Goal: Information Seeking & Learning: Find specific fact

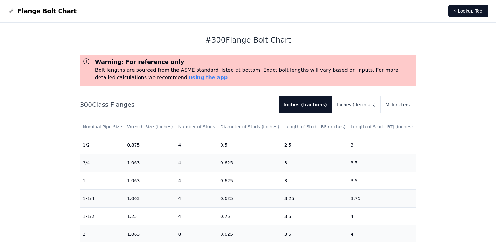
scroll to position [207, 0]
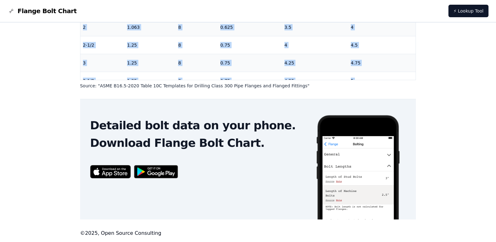
click at [387, 73] on table "Nominal Pipe Size Wrench Size (inches) Number of Studs Diameter of Studs (inche…" at bounding box center [247, 107] width 335 height 392
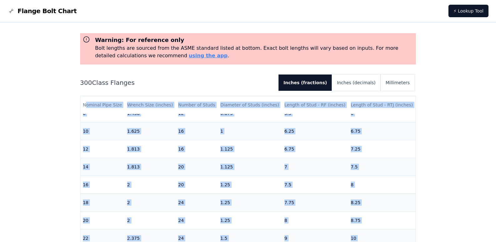
scroll to position [0, 0]
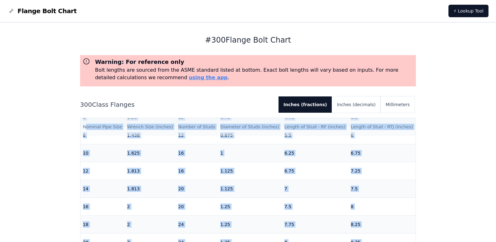
click at [127, 123] on th "Wrench Size (inches)" at bounding box center [150, 127] width 51 height 18
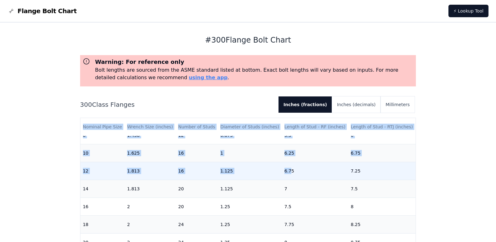
drag, startPoint x: 84, startPoint y: 125, endPoint x: 348, endPoint y: 112, distance: 264.4
click at [288, 160] on table "Nominal Pipe Size Wrench Size (inches) Number of Studs Diameter of Studs (inche…" at bounding box center [247, 90] width 335 height 392
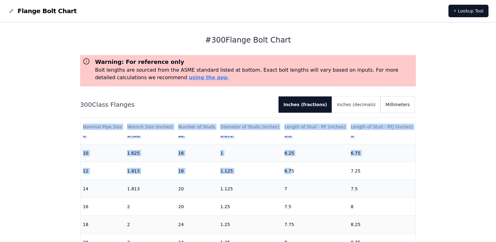
click at [395, 103] on button "Millimeters" at bounding box center [397, 104] width 34 height 16
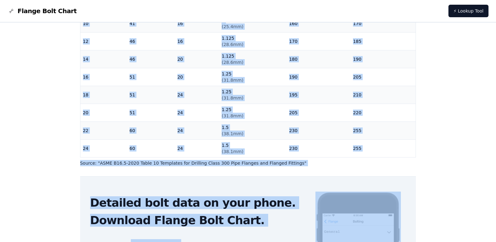
scroll to position [207, 0]
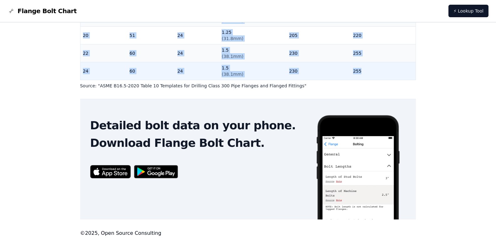
drag, startPoint x: 84, startPoint y: 126, endPoint x: 363, endPoint y: 70, distance: 284.4
copy table "Nominal Pipe Size Wrench Size (mm) Number of Studs Diameter of Studs (inches) L…"
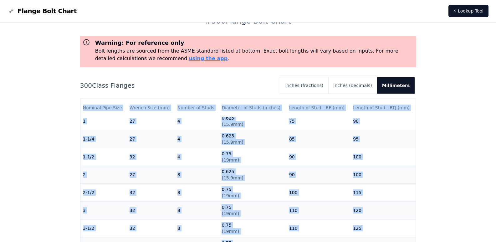
scroll to position [0, 0]
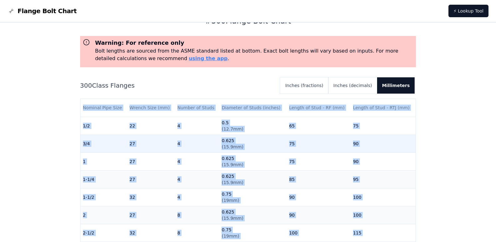
click at [236, 141] on td "0.625 ( 15.9mm )" at bounding box center [252, 144] width 67 height 18
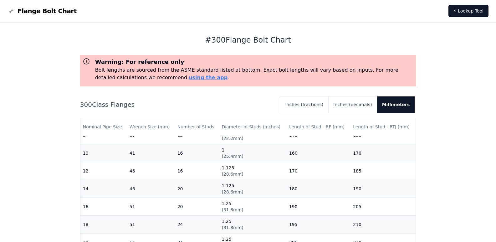
scroll to position [228, 0]
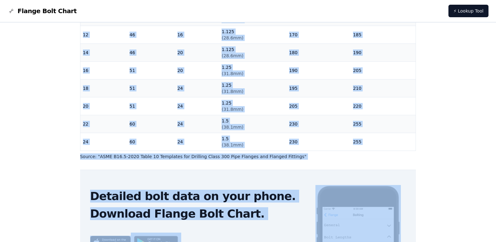
scroll to position [154, 0]
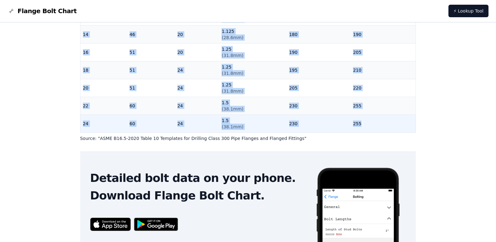
drag, startPoint x: 83, startPoint y: 126, endPoint x: 355, endPoint y: 121, distance: 272.5
copy table "Nominal Pipe Size Wrench Size (mm) Number of Studs Diameter of Studs (inches) L…"
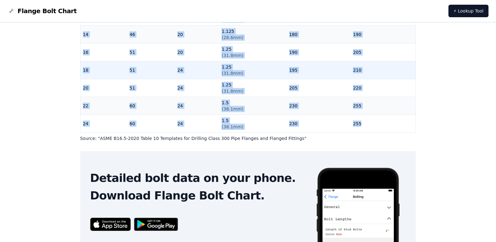
click at [359, 66] on td "210" at bounding box center [382, 70] width 65 height 18
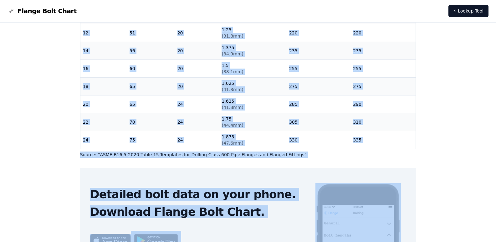
scroll to position [207, 0]
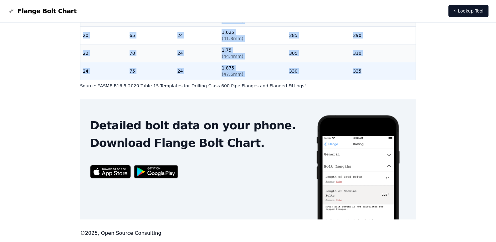
drag, startPoint x: 84, startPoint y: 145, endPoint x: 372, endPoint y: 66, distance: 299.3
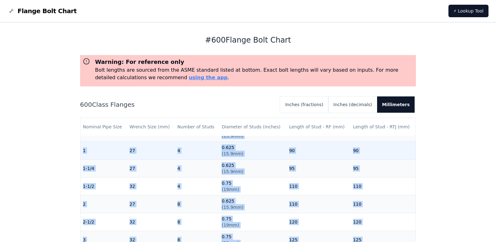
scroll to position [0, 0]
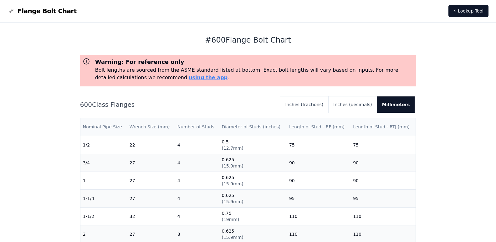
click at [120, 133] on th "Nominal Pipe Size" at bounding box center [103, 127] width 47 height 18
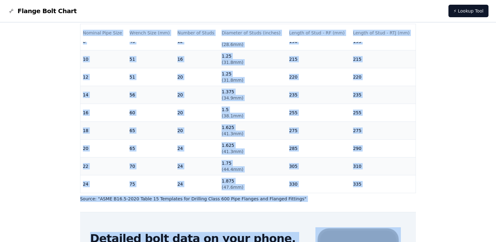
scroll to position [105, 0]
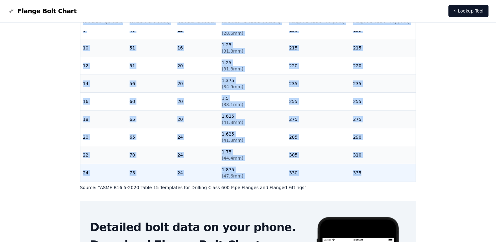
drag, startPoint x: 84, startPoint y: 126, endPoint x: 362, endPoint y: 172, distance: 282.2
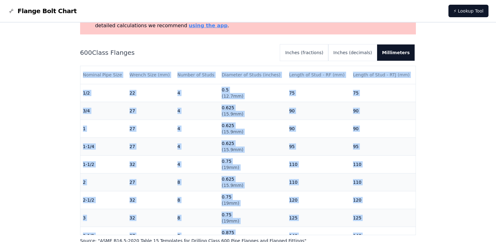
scroll to position [0, 0]
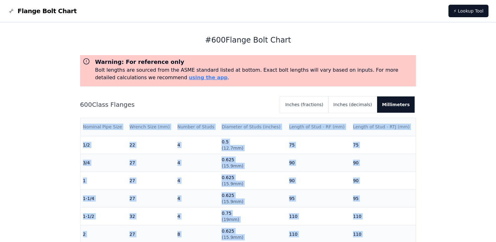
copy table "Nominal Pipe Size Wrench Size (mm) Number of Studs Diameter of Studs (inches) L…"
